Goal: Task Accomplishment & Management: Use online tool/utility

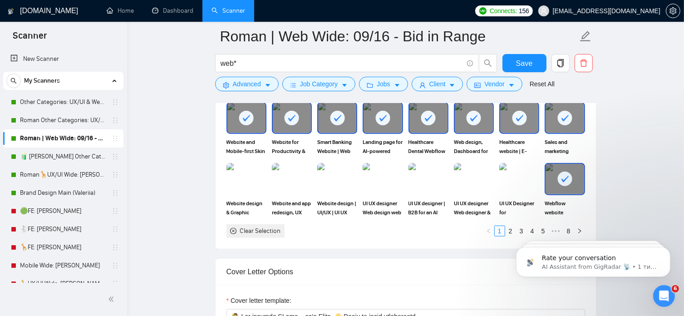
scroll to position [56, 0]
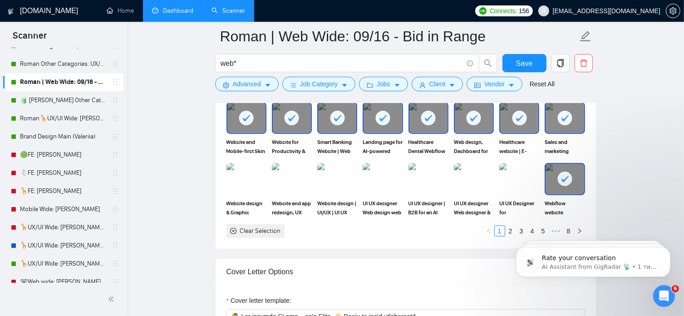
click at [180, 10] on link "Dashboard" at bounding box center [172, 11] width 41 height 8
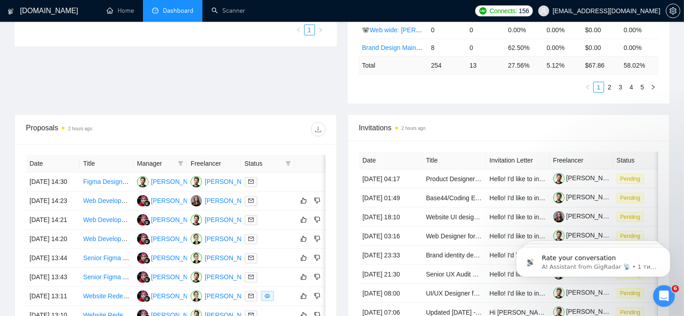
scroll to position [255, 0]
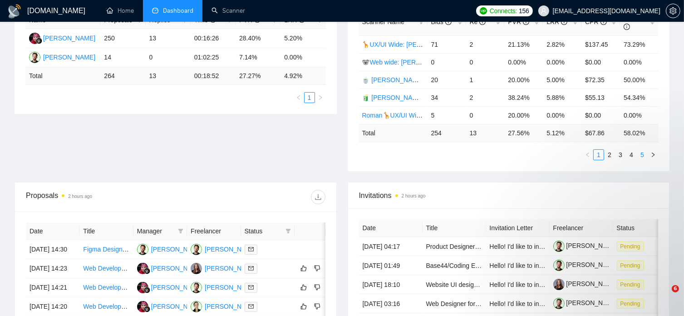
scroll to position [142, 0]
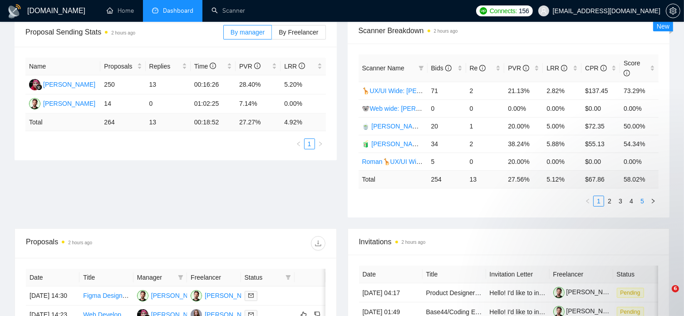
click at [640, 196] on link "5" at bounding box center [642, 201] width 10 height 10
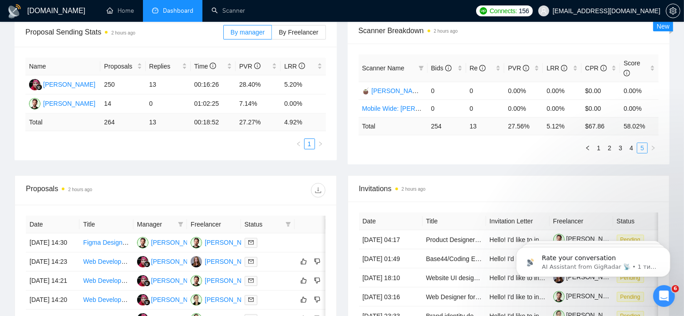
scroll to position [0, 0]
click at [609, 143] on link "2" at bounding box center [609, 148] width 10 height 10
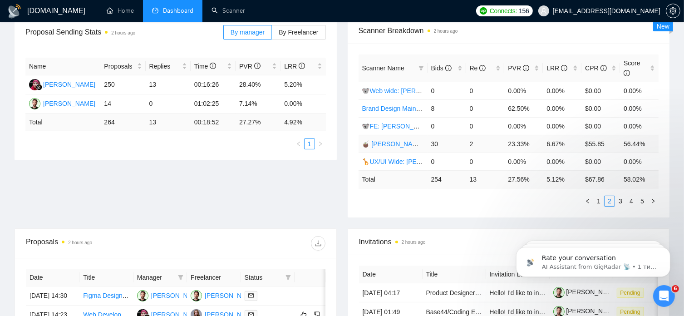
click at [412, 140] on link "🧉 [PERSON_NAME] | UX/UI Wide: 09/12 - Bid in Range" at bounding box center [442, 143] width 161 height 7
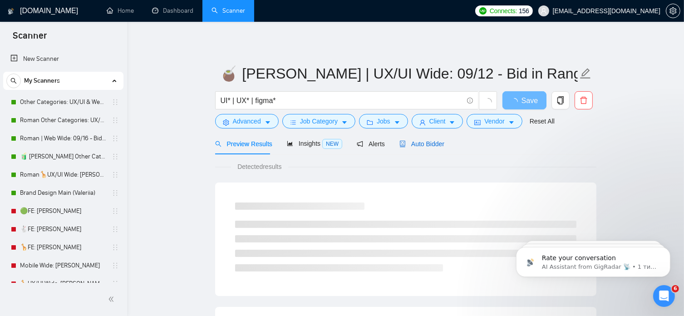
click at [419, 147] on span "Auto Bidder" at bounding box center [421, 143] width 45 height 7
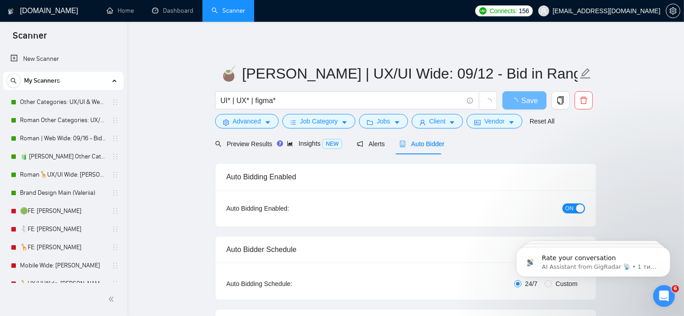
radio input "false"
radio input "true"
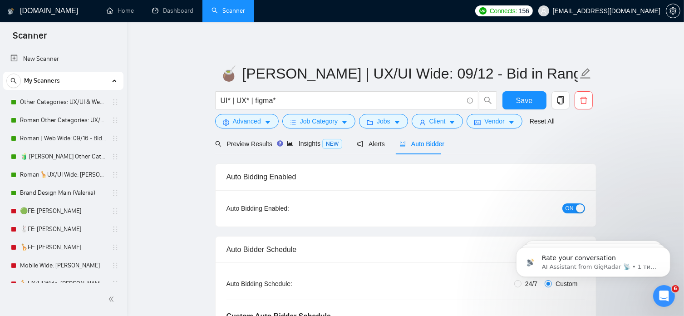
click at [419, 147] on span "Auto Bidder" at bounding box center [421, 143] width 45 height 7
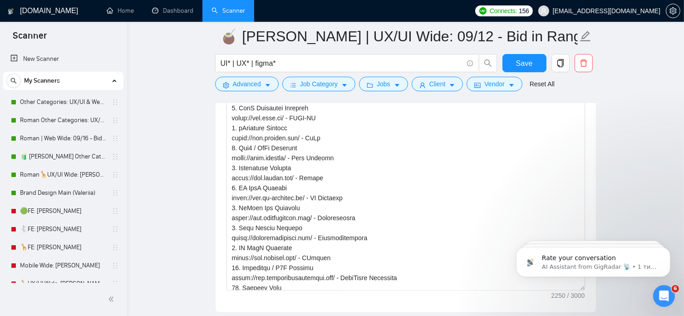
scroll to position [319, 0]
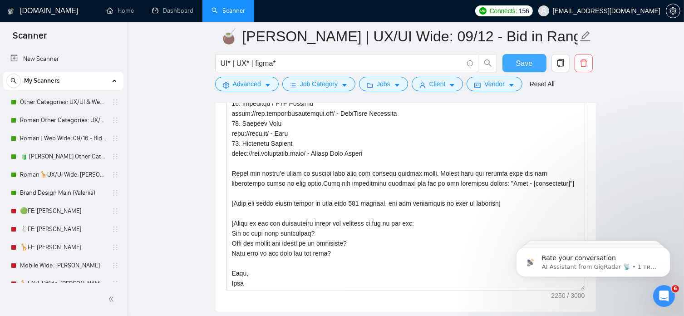
click at [523, 69] on button "Save" at bounding box center [524, 63] width 44 height 18
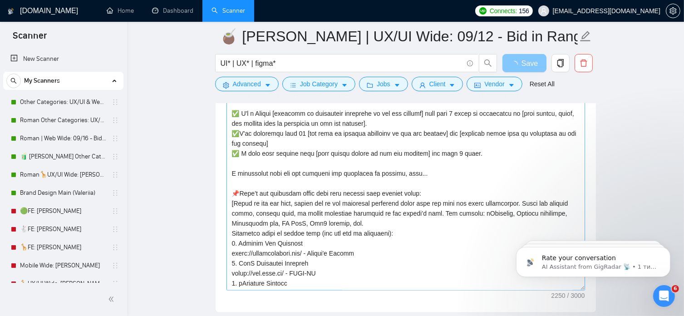
scroll to position [1068, 0]
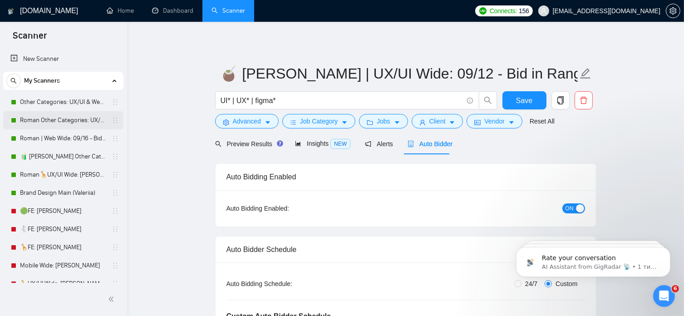
click at [62, 123] on link "Roman Other Categories: UX/UI & Web design copy [PERSON_NAME]" at bounding box center [63, 120] width 86 height 18
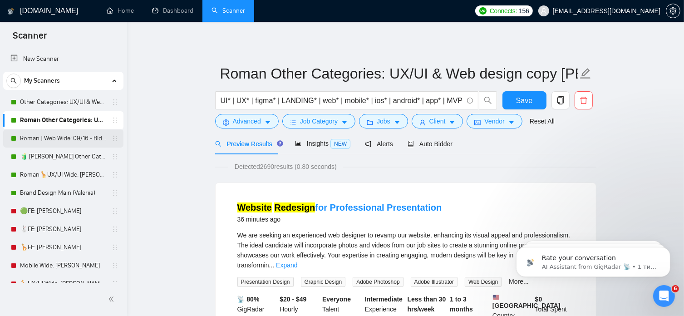
click at [59, 140] on link "Roman | Web Wide: 09/16 - Bid in Range" at bounding box center [63, 138] width 86 height 18
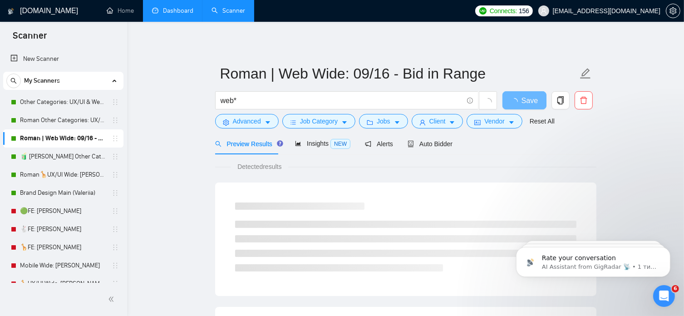
click at [173, 15] on link "Dashboard" at bounding box center [172, 11] width 41 height 8
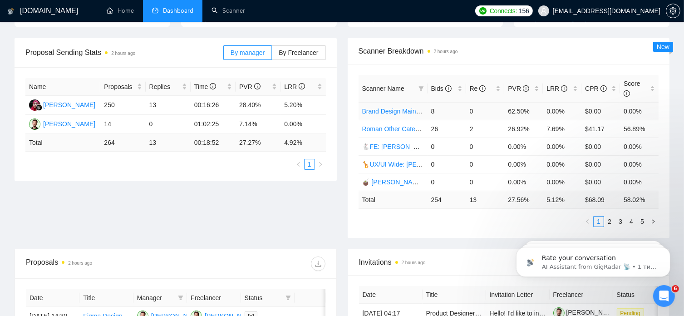
scroll to position [134, 0]
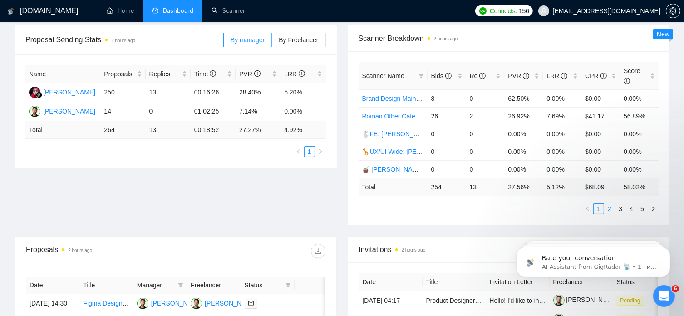
click at [610, 204] on link "2" at bounding box center [609, 209] width 10 height 10
click at [621, 204] on link "3" at bounding box center [620, 209] width 10 height 10
click at [418, 95] on link "🧉 [PERSON_NAME] | UX/UI Wide: 09/12 - Bid in Range" at bounding box center [442, 98] width 161 height 7
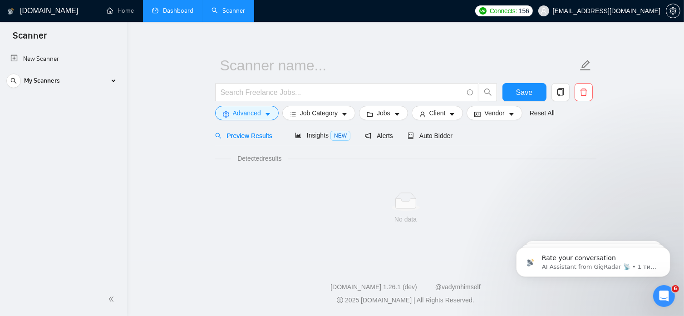
scroll to position [8, 0]
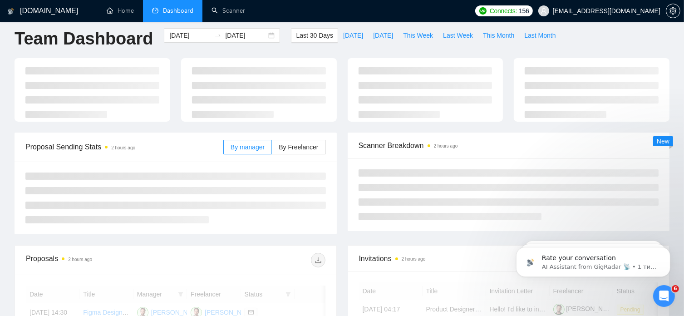
scroll to position [134, 0]
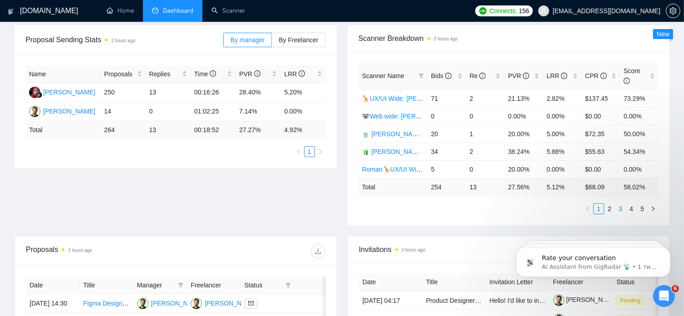
click at [619, 204] on link "3" at bounding box center [620, 209] width 10 height 10
click at [632, 204] on link "4" at bounding box center [631, 209] width 10 height 10
click at [644, 204] on link "5" at bounding box center [642, 209] width 10 height 10
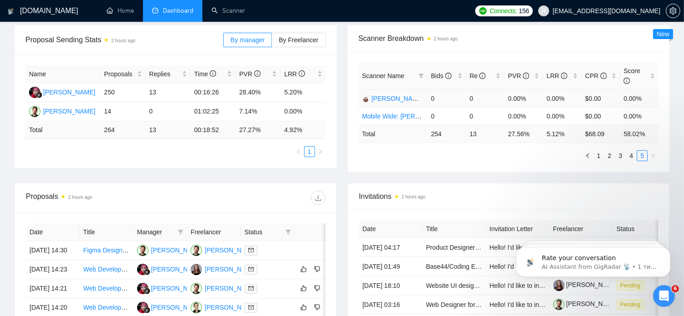
click at [406, 95] on link "🧉 [PERSON_NAME] | UX/UI Wide: 31/07 - Bid in Range" at bounding box center [442, 98] width 161 height 7
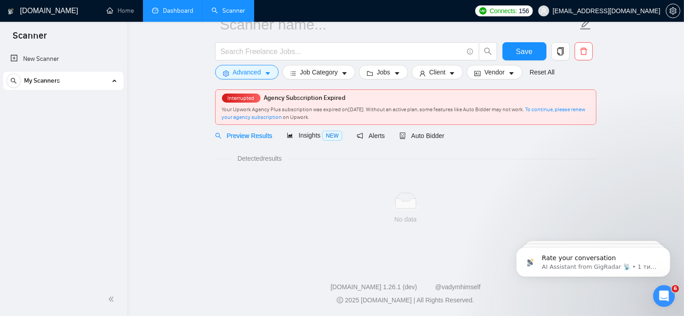
scroll to position [8, 0]
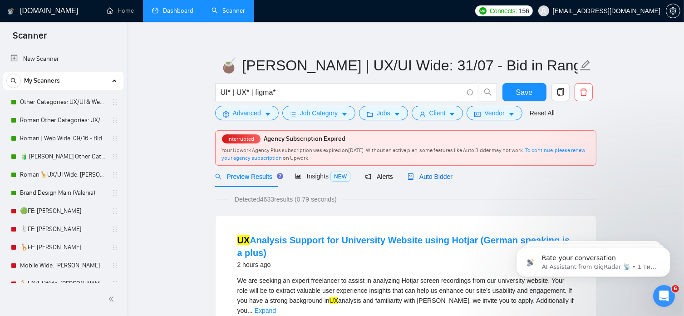
click at [440, 176] on span "Auto Bidder" at bounding box center [429, 176] width 45 height 7
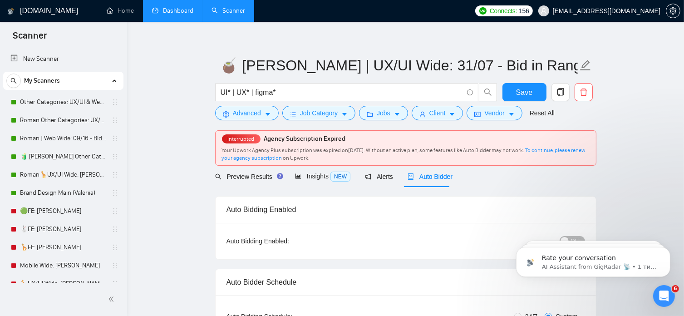
radio input "false"
radio input "true"
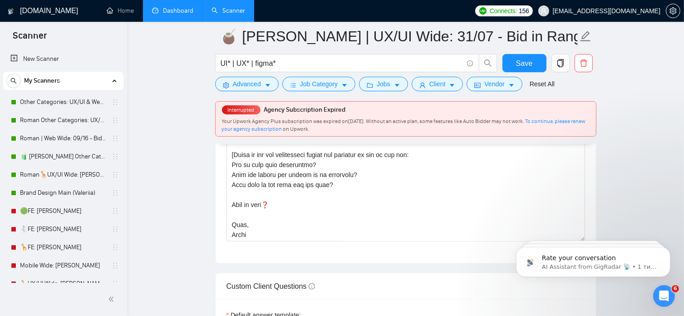
scroll to position [1273, 0]
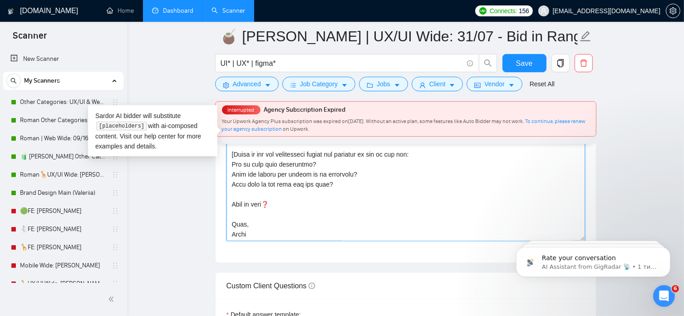
drag, startPoint x: 260, startPoint y: 232, endPoint x: 230, endPoint y: 206, distance: 40.0
click at [230, 206] on textarea "Cover letter template:" at bounding box center [405, 139] width 358 height 204
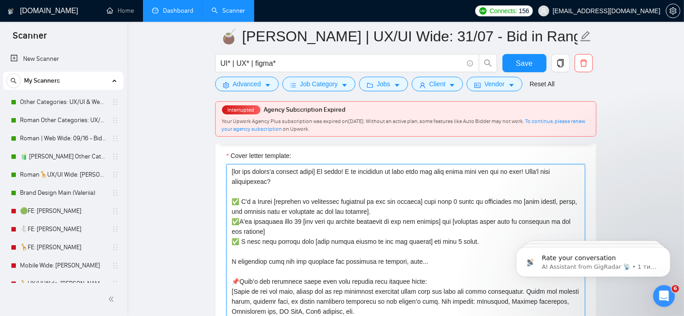
scroll to position [1115, 0]
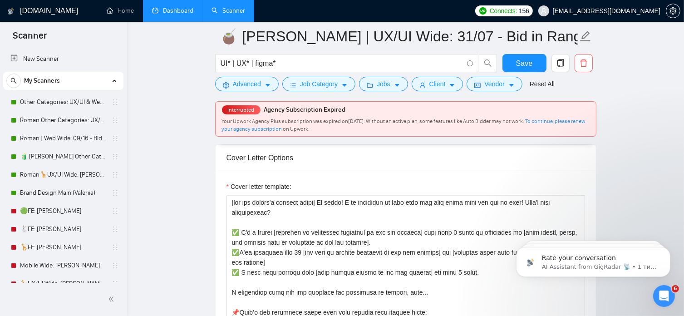
click at [191, 192] on main "🧉 Tina | UX/UI Wide: 31/07 - Bid in Range UI* | UX* | figma* Save Advanced Job …" at bounding box center [406, 300] width 528 height 2758
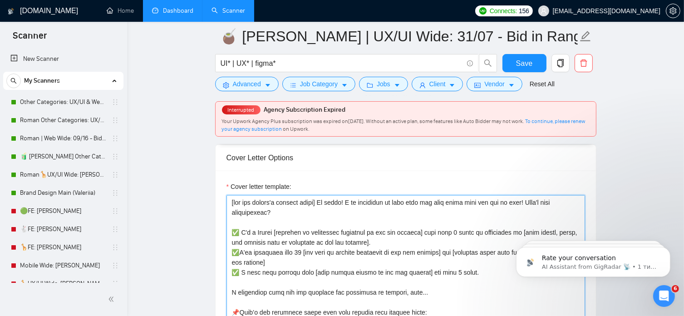
drag, startPoint x: 520, startPoint y: 201, endPoint x: 538, endPoint y: 210, distance: 19.9
click at [538, 210] on textarea "Cover letter template:" at bounding box center [405, 297] width 358 height 204
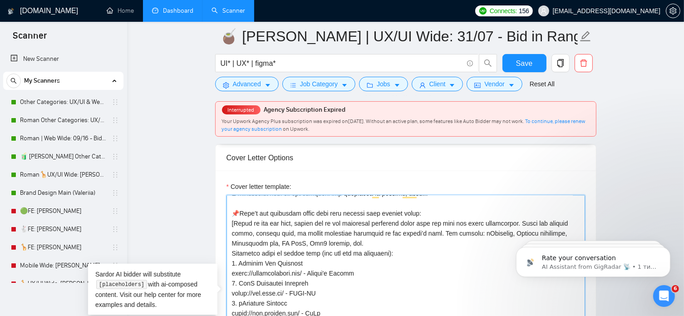
scroll to position [0, 0]
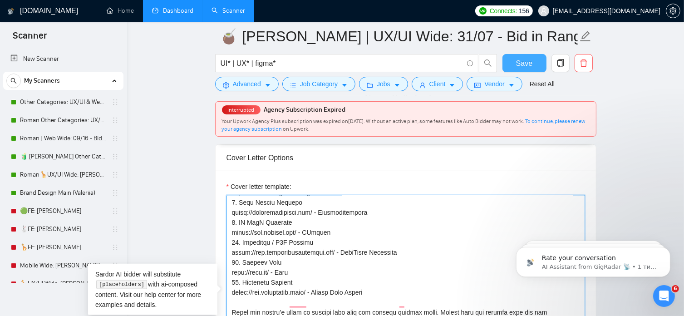
type textarea "[use the client's country emoji] Hi there! I am available to jump into the call…"
click at [523, 62] on span "Save" at bounding box center [524, 63] width 16 height 11
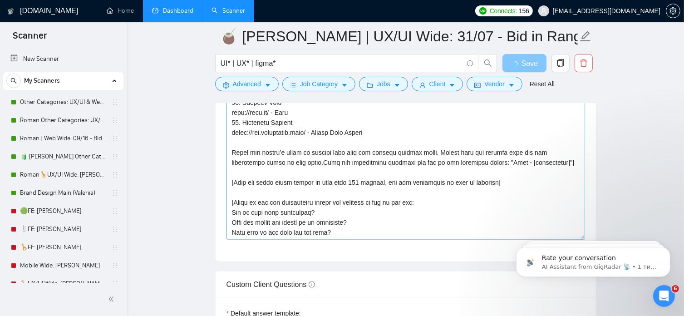
scroll to position [1235, 0]
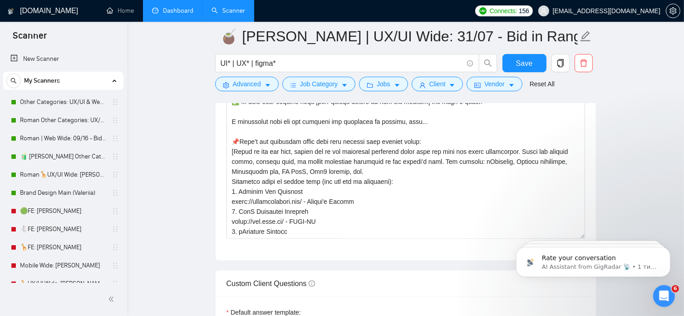
click at [181, 10] on link "Dashboard" at bounding box center [172, 11] width 41 height 8
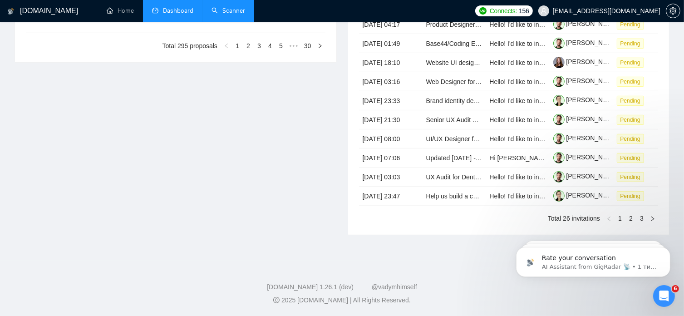
type input "[DATE]"
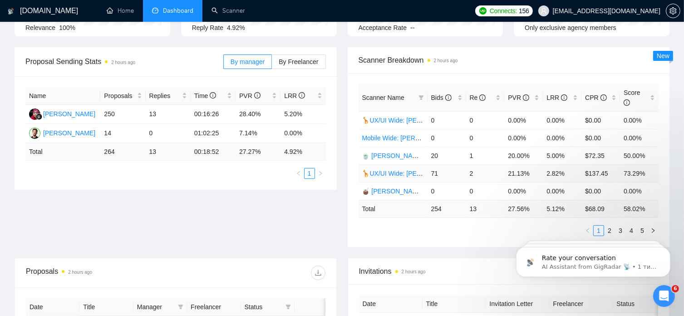
scroll to position [113, 0]
click at [412, 152] on link "🍵 [PERSON_NAME] | Web Wide: 09/12 - Bid in Range" at bounding box center [440, 155] width 157 height 7
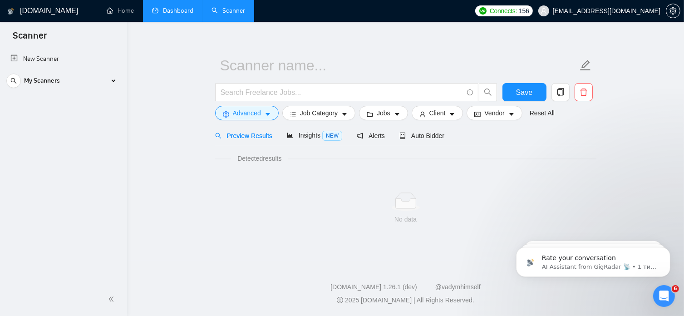
scroll to position [8, 0]
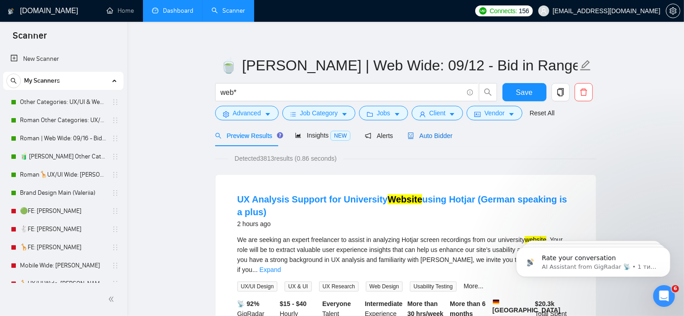
click at [431, 134] on span "Auto Bidder" at bounding box center [429, 135] width 45 height 7
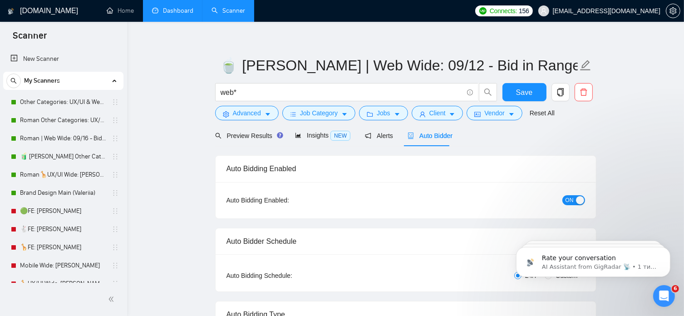
radio input "false"
radio input "true"
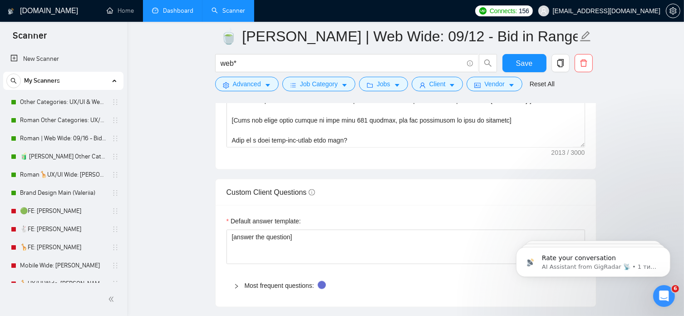
scroll to position [1361, 0]
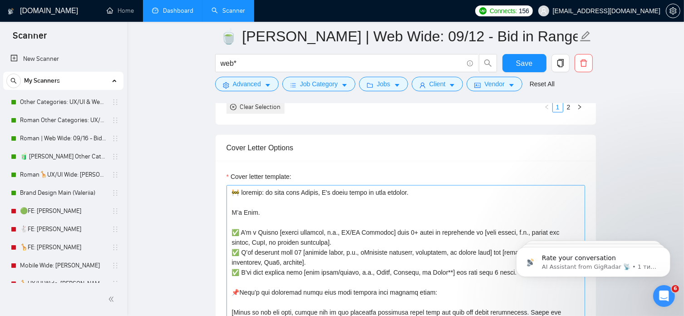
scroll to position [1117, 0]
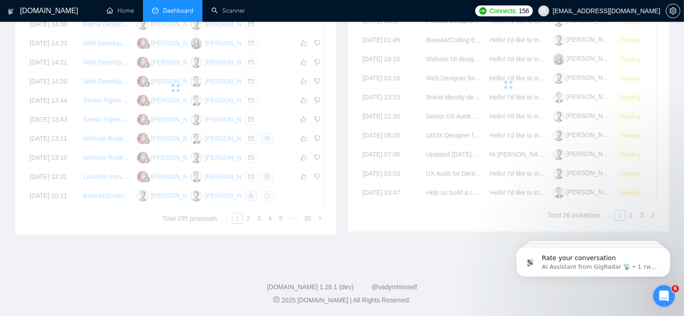
scroll to position [113, 0]
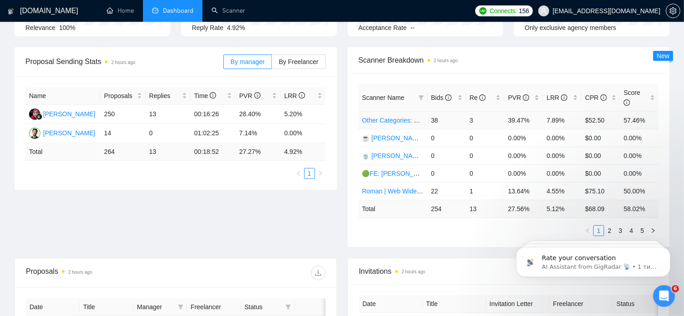
click at [378, 117] on link "Other Categories: UX/UI & Web design [PERSON_NAME]" at bounding box center [444, 120] width 164 height 7
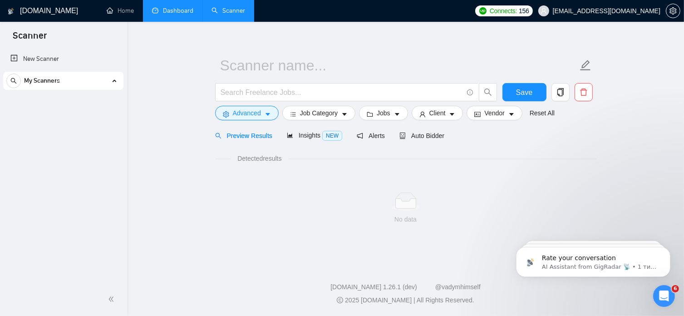
scroll to position [8, 0]
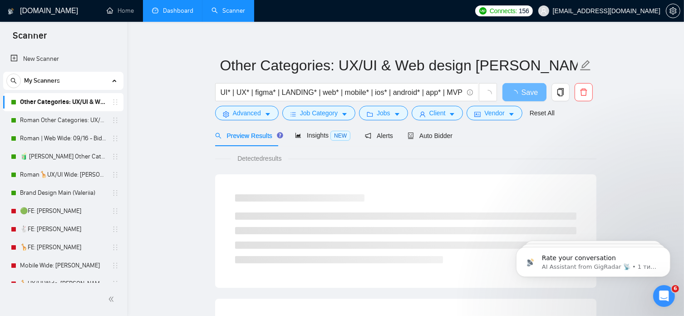
scroll to position [113, 0]
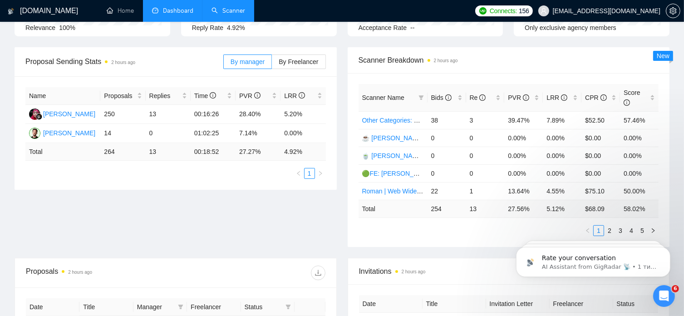
type input "[DATE]"
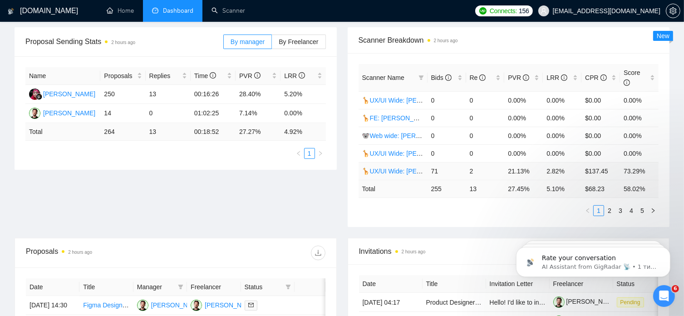
scroll to position [132, 0]
click at [611, 205] on link "2" at bounding box center [609, 210] width 10 height 10
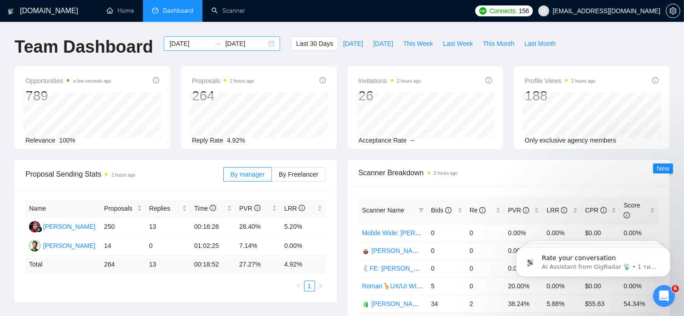
click at [261, 45] on div "2025-08-24 2025-09-23" at bounding box center [222, 43] width 116 height 15
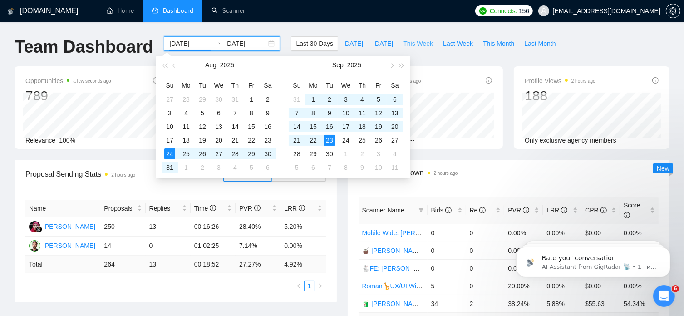
click at [410, 44] on span "This Week" at bounding box center [418, 44] width 30 height 10
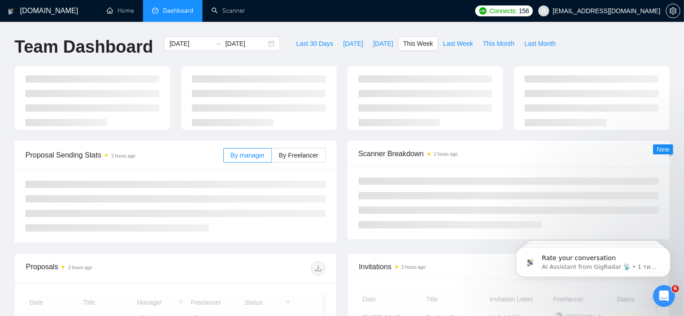
type input "2025-09-22"
type input "2025-09-28"
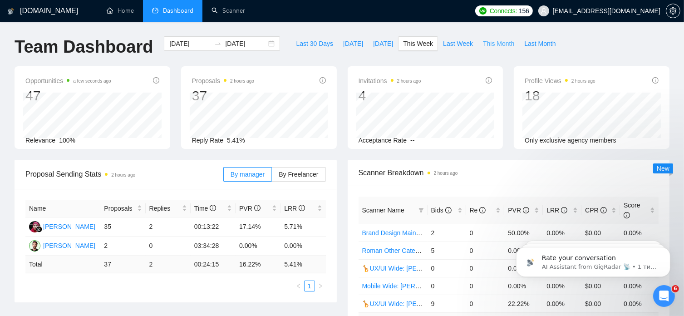
click at [483, 43] on span "This Month" at bounding box center [498, 44] width 31 height 10
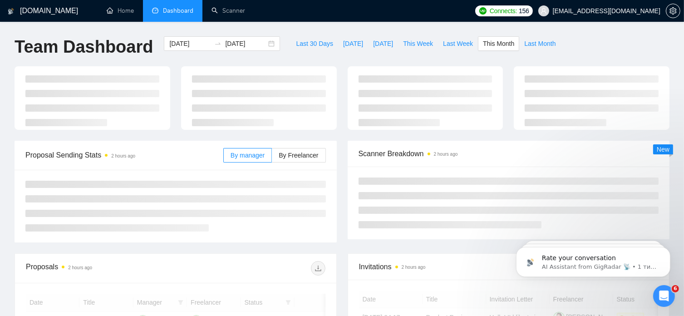
type input "2025-09-01"
type input "2025-09-30"
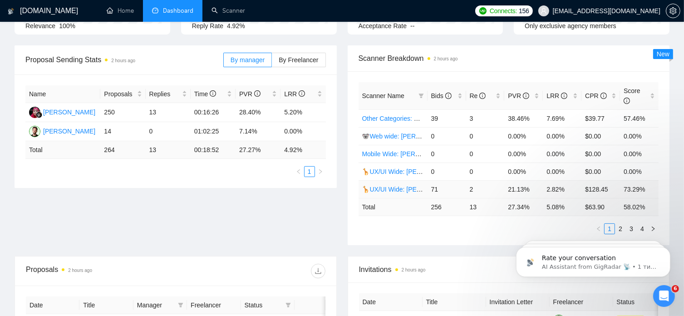
scroll to position [114, 0]
click at [621, 224] on link "2" at bounding box center [620, 229] width 10 height 10
click at [633, 224] on link "3" at bounding box center [631, 229] width 10 height 10
click at [643, 224] on link "4" at bounding box center [642, 229] width 10 height 10
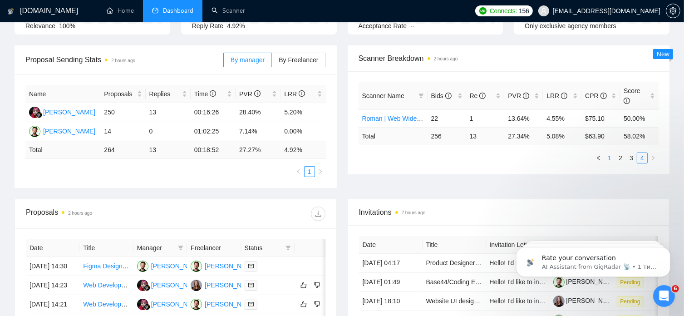
click at [610, 153] on link "1" at bounding box center [609, 158] width 10 height 10
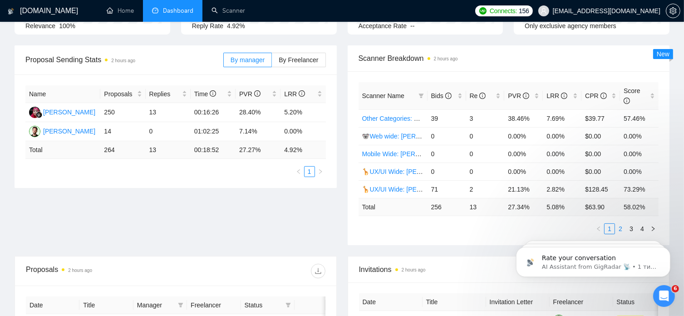
click at [620, 224] on link "2" at bounding box center [620, 229] width 10 height 10
click at [630, 224] on link "3" at bounding box center [631, 229] width 10 height 10
click at [409, 150] on link "🧉 [PERSON_NAME] | UX/UI Wide: 09/12 - Bid in Range" at bounding box center [442, 153] width 161 height 7
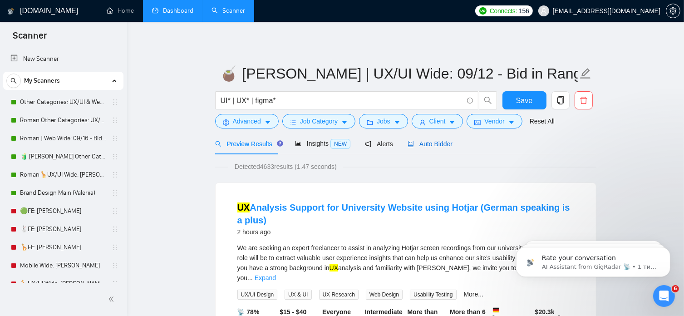
click at [431, 143] on span "Auto Bidder" at bounding box center [429, 143] width 45 height 7
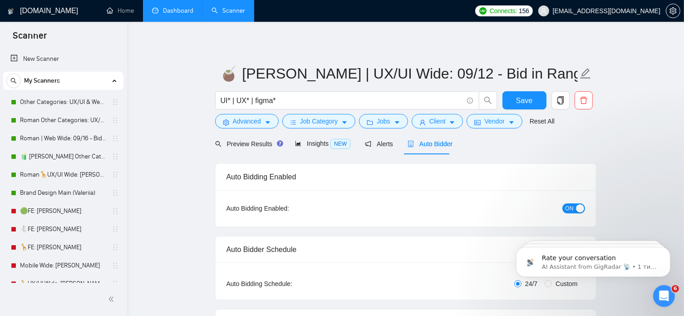
radio input "false"
radio input "true"
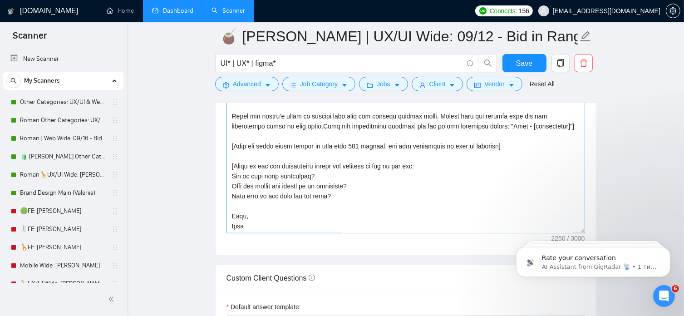
scroll to position [1258, 0]
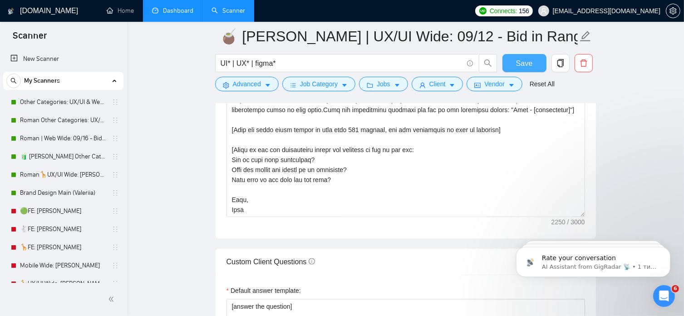
click at [523, 60] on span "Save" at bounding box center [524, 63] width 16 height 11
